Goal: Obtain resource: Download file/media

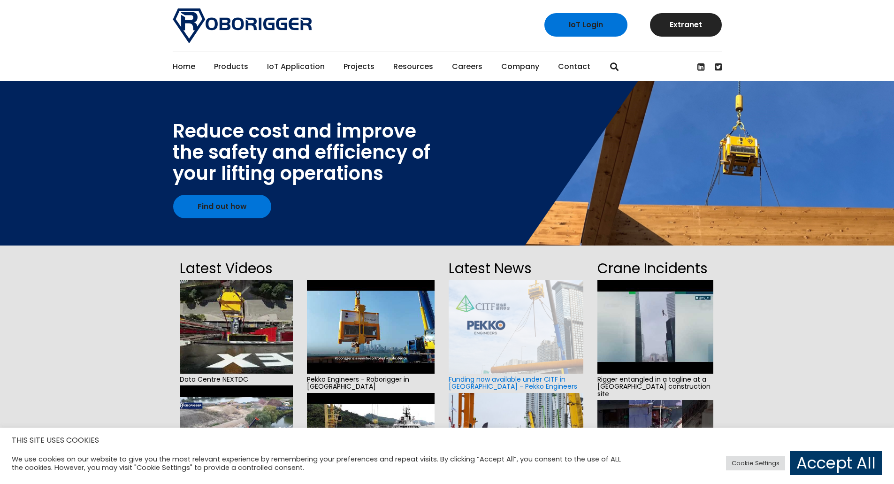
click at [362, 62] on link "Projects" at bounding box center [358, 66] width 31 height 29
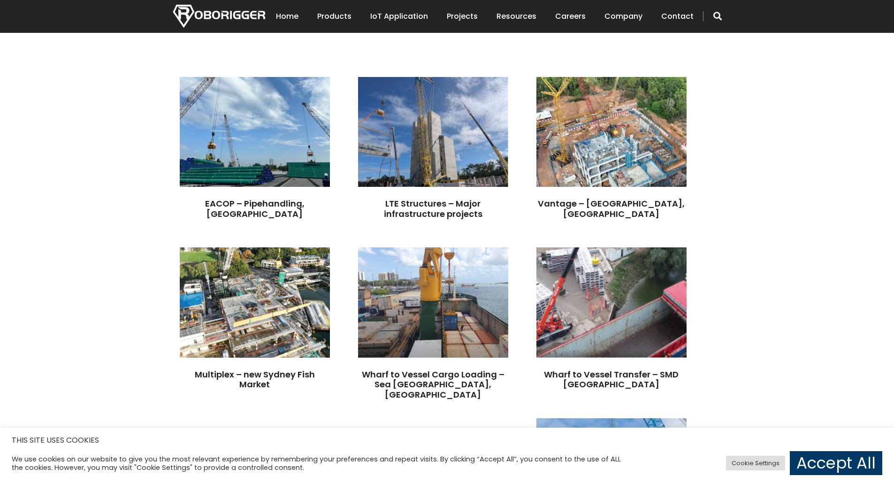
scroll to position [281, 0]
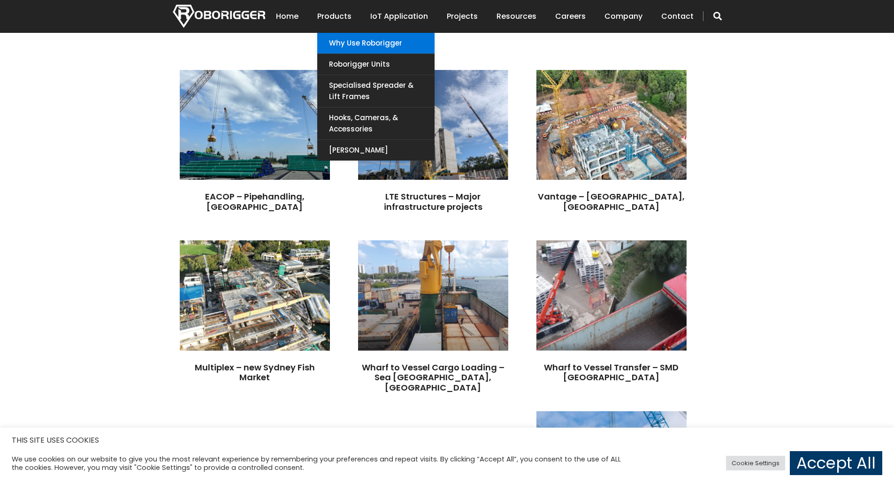
click at [347, 42] on link "Why use Roborigger" at bounding box center [375, 43] width 117 height 21
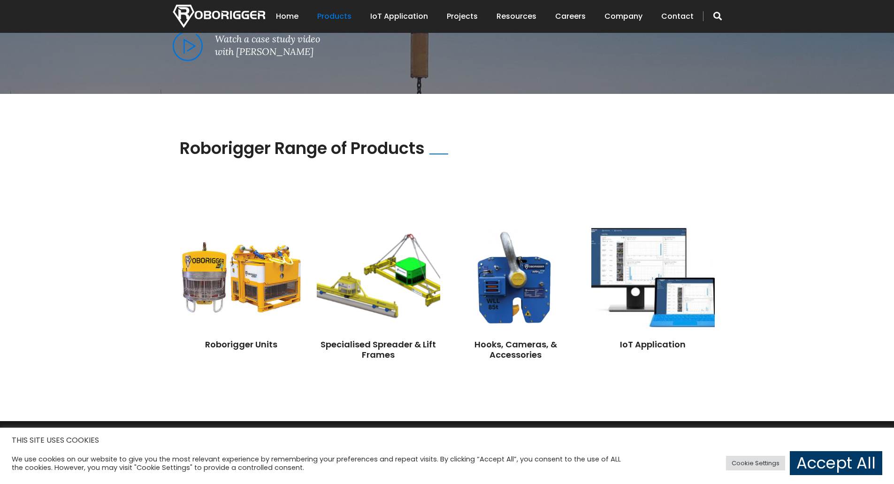
scroll to position [657, 0]
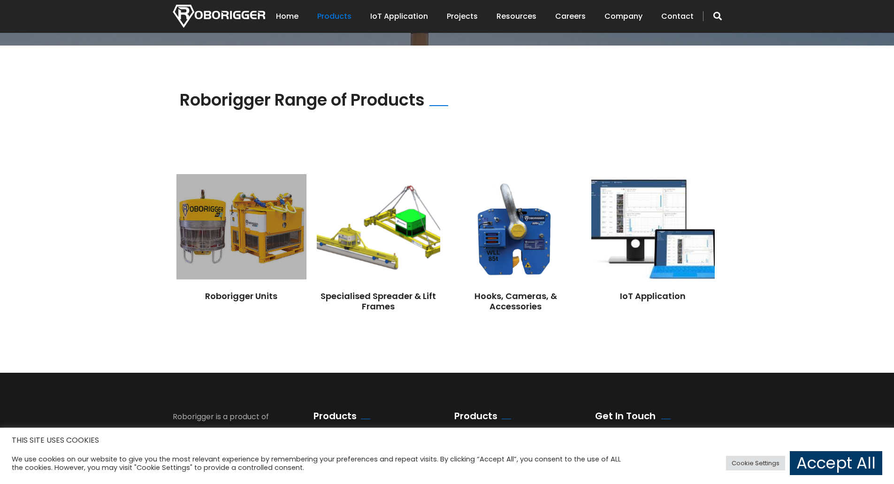
click at [264, 242] on img at bounding box center [240, 226] width 129 height 105
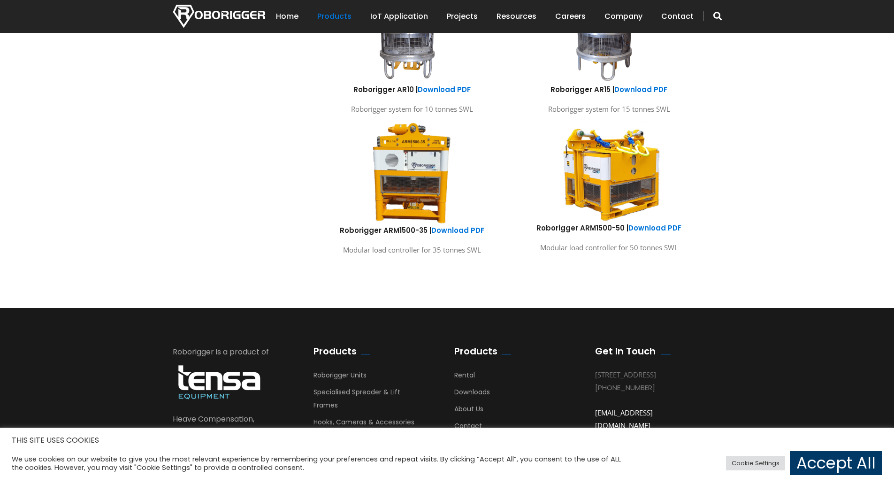
scroll to position [439, 0]
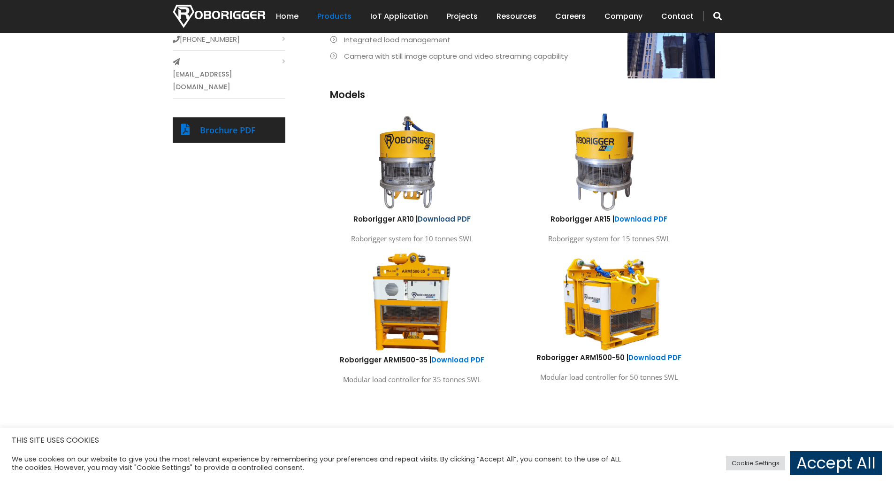
click at [441, 214] on link "Download PDF" at bounding box center [443, 219] width 53 height 10
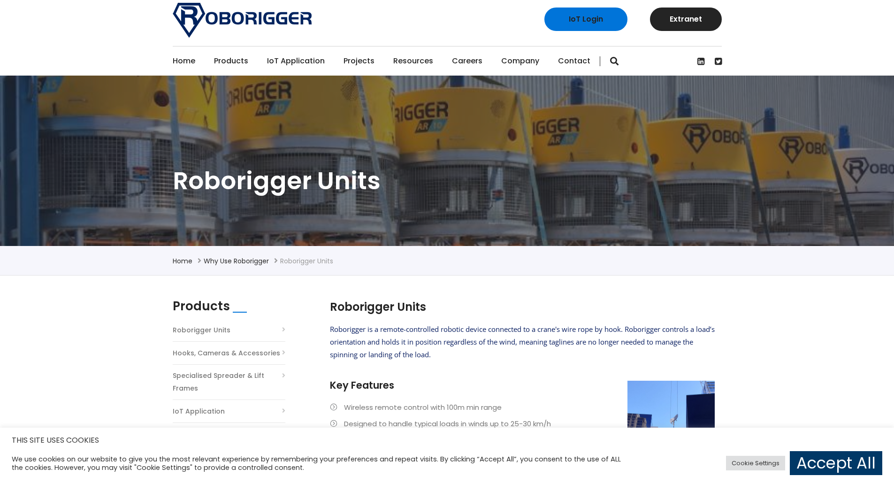
scroll to position [0, 0]
